Goal: Communication & Community: Answer question/provide support

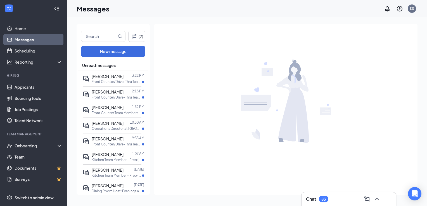
click at [101, 42] on div "(2) New message Unread messages [PERSON_NAME] 3:22 PM Front Counter/Drive-Thru …" at bounding box center [113, 109] width 73 height 171
click at [98, 39] on input "text" at bounding box center [98, 36] width 35 height 11
type input "[PERSON_NAME]"
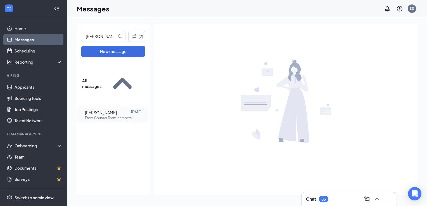
click at [97, 110] on span "[PERSON_NAME]" at bounding box center [101, 112] width 32 height 5
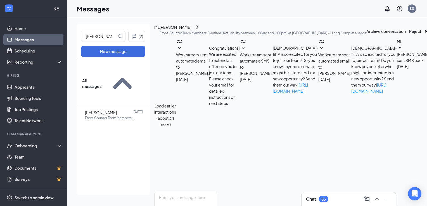
scroll to position [305, 0]
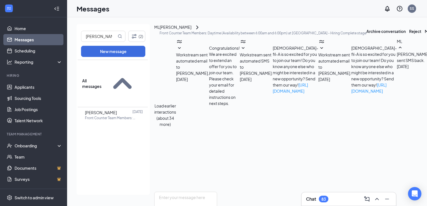
scroll to position [254, 0]
click at [366, 34] on button "Archive conversation" at bounding box center [385, 31] width 39 height 14
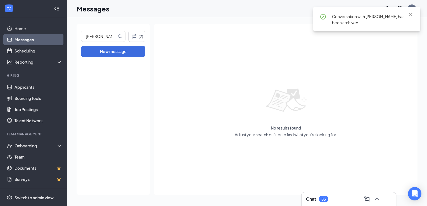
click at [341, 18] on span "Conversation with [PERSON_NAME] has been archived." at bounding box center [368, 19] width 72 height 11
click at [411, 14] on icon "Cross" at bounding box center [410, 14] width 3 height 3
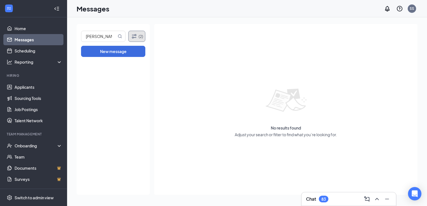
click at [137, 37] on button "(2)" at bounding box center [136, 36] width 17 height 11
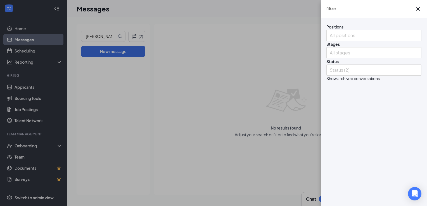
click at [326, 81] on button "button" at bounding box center [326, 79] width 0 height 6
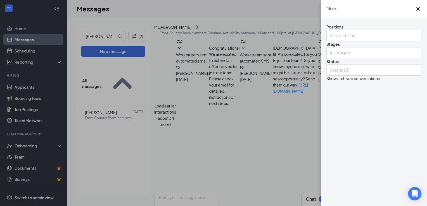
scroll to position [305, 0]
click at [416, 11] on icon "Cross" at bounding box center [417, 8] width 3 height 3
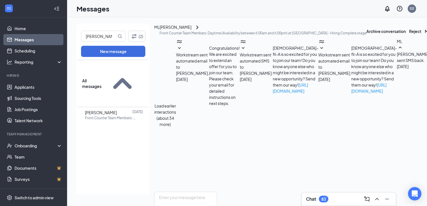
click at [201, 31] on icon "ChevronRight" at bounding box center [197, 27] width 7 height 7
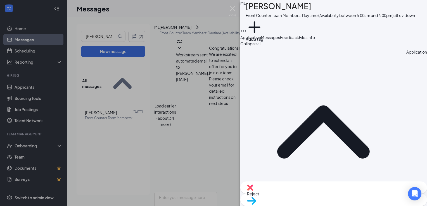
click at [280, 40] on span "Messages" at bounding box center [270, 37] width 19 height 5
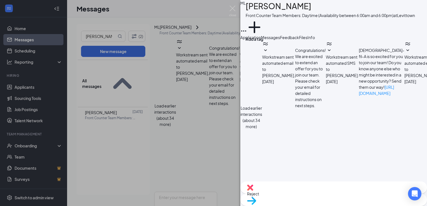
scroll to position [339, 0]
click at [246, 30] on icon "Ellipses" at bounding box center [243, 30] width 5 height 1
click at [395, 18] on link "View full application" at bounding box center [377, 18] width 36 height 6
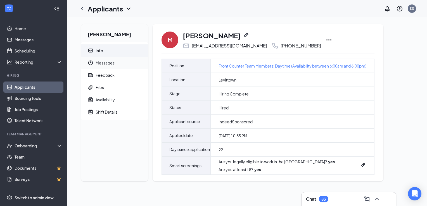
click at [106, 60] on span "Messages" at bounding box center [120, 63] width 48 height 12
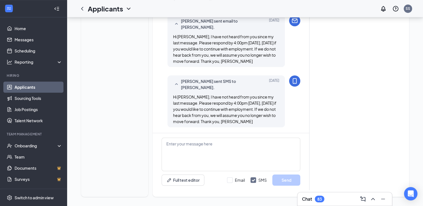
scroll to position [418, 0]
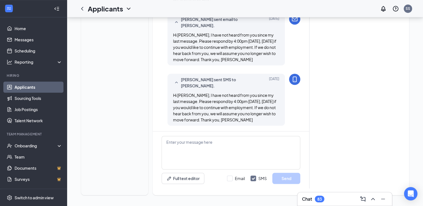
click at [294, 78] on div "[PERSON_NAME] sent SMS to [PERSON_NAME]. [DATE] Hi [PERSON_NAME], I have not he…" at bounding box center [230, 101] width 139 height 55
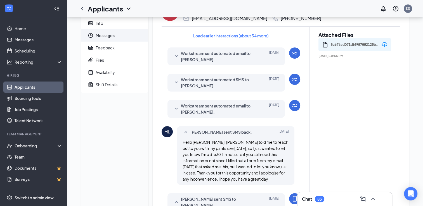
scroll to position [0, 0]
